Goal: Task Accomplishment & Management: Use online tool/utility

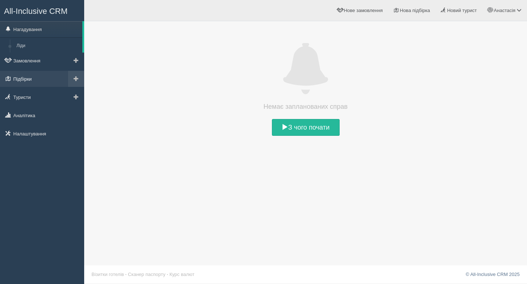
click at [42, 78] on link "Підбірки" at bounding box center [42, 79] width 84 height 16
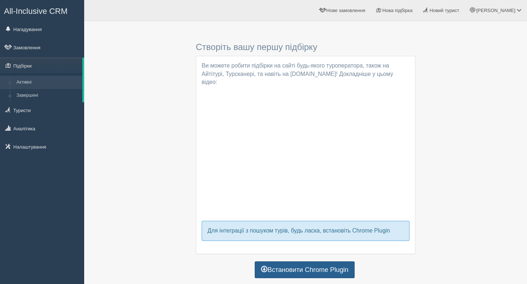
click at [288, 262] on link "Встановити Chrome Plugin" at bounding box center [305, 270] width 100 height 17
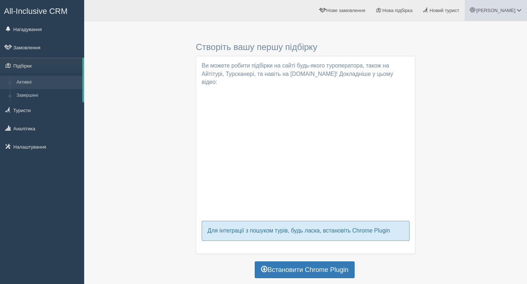
click at [499, 8] on span "Анастасія" at bounding box center [495, 10] width 39 height 5
click at [131, 189] on div "Створіть вашу першу підбірку Ви підібрали список готелів за допомогою Chrome Pl…" at bounding box center [305, 153] width 428 height 256
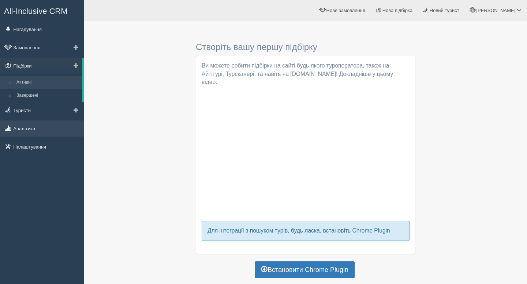
click at [45, 131] on link "Аналітика" at bounding box center [42, 129] width 84 height 16
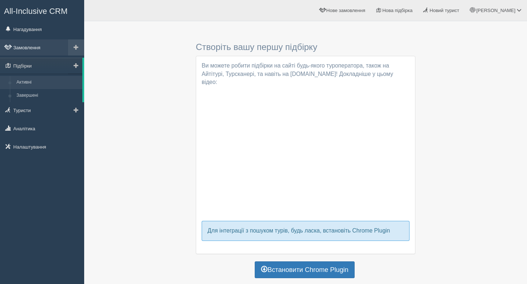
click at [55, 46] on link "Замовлення" at bounding box center [42, 47] width 84 height 16
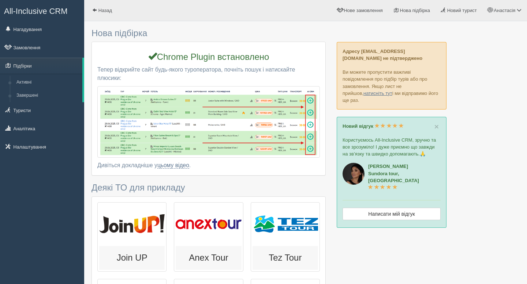
click at [218, 39] on div "Нова підбірка Ви можете робити підбірки на сайті будь-якого туроператора, також…" at bounding box center [208, 215] width 234 height 380
click at [100, 7] on link "Назад" at bounding box center [102, 10] width 36 height 21
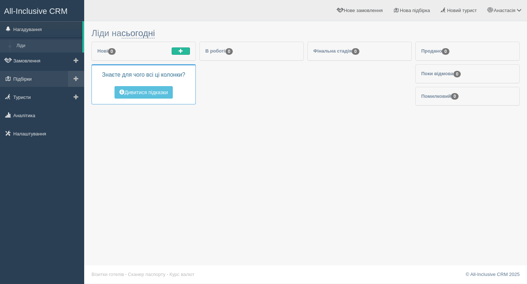
click at [79, 79] on link at bounding box center [76, 79] width 16 height 16
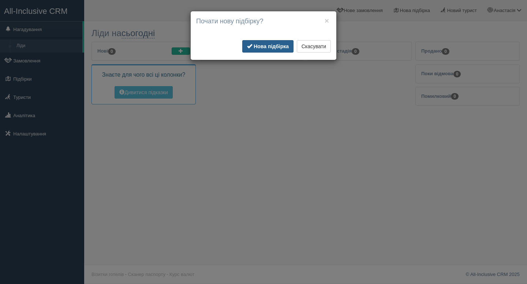
click at [248, 45] on span "button" at bounding box center [249, 46] width 5 height 5
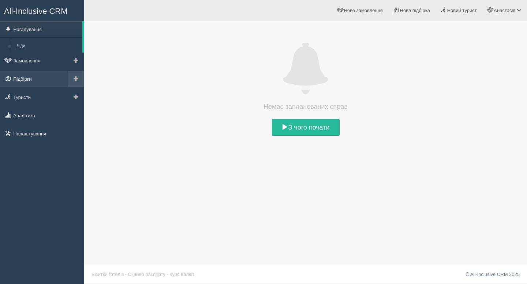
click at [46, 79] on link "Підбірки" at bounding box center [42, 79] width 84 height 16
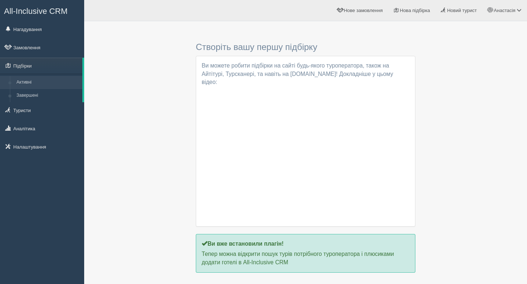
scroll to position [20, 0]
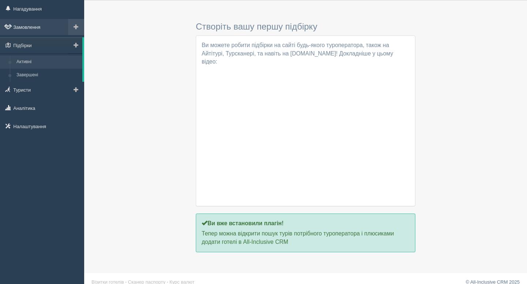
click at [44, 29] on link "Замовлення" at bounding box center [42, 27] width 84 height 16
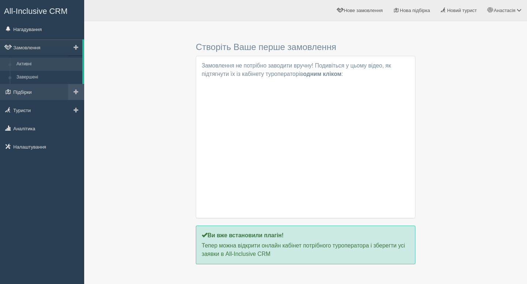
click at [79, 91] on link at bounding box center [76, 92] width 16 height 16
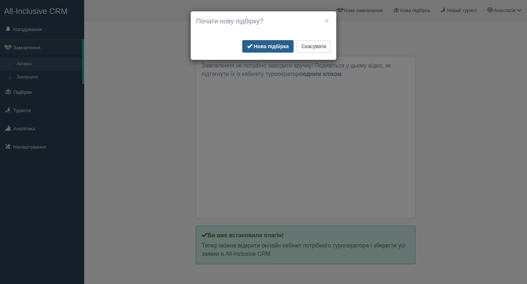
click at [286, 52] on button "Нова підбірка" at bounding box center [267, 46] width 51 height 12
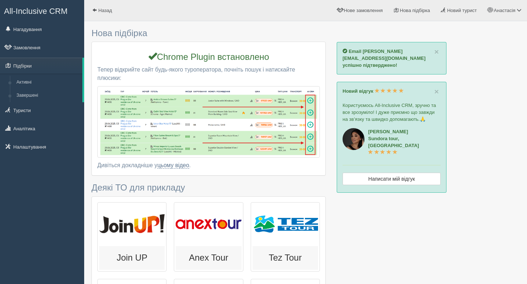
click at [155, 187] on h3 "Деякі ТО для прикладу" at bounding box center [208, 188] width 234 height 10
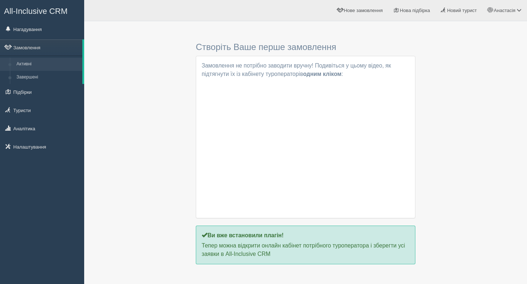
scroll to position [20, 0]
